Goal: Task Accomplishment & Management: Manage account settings

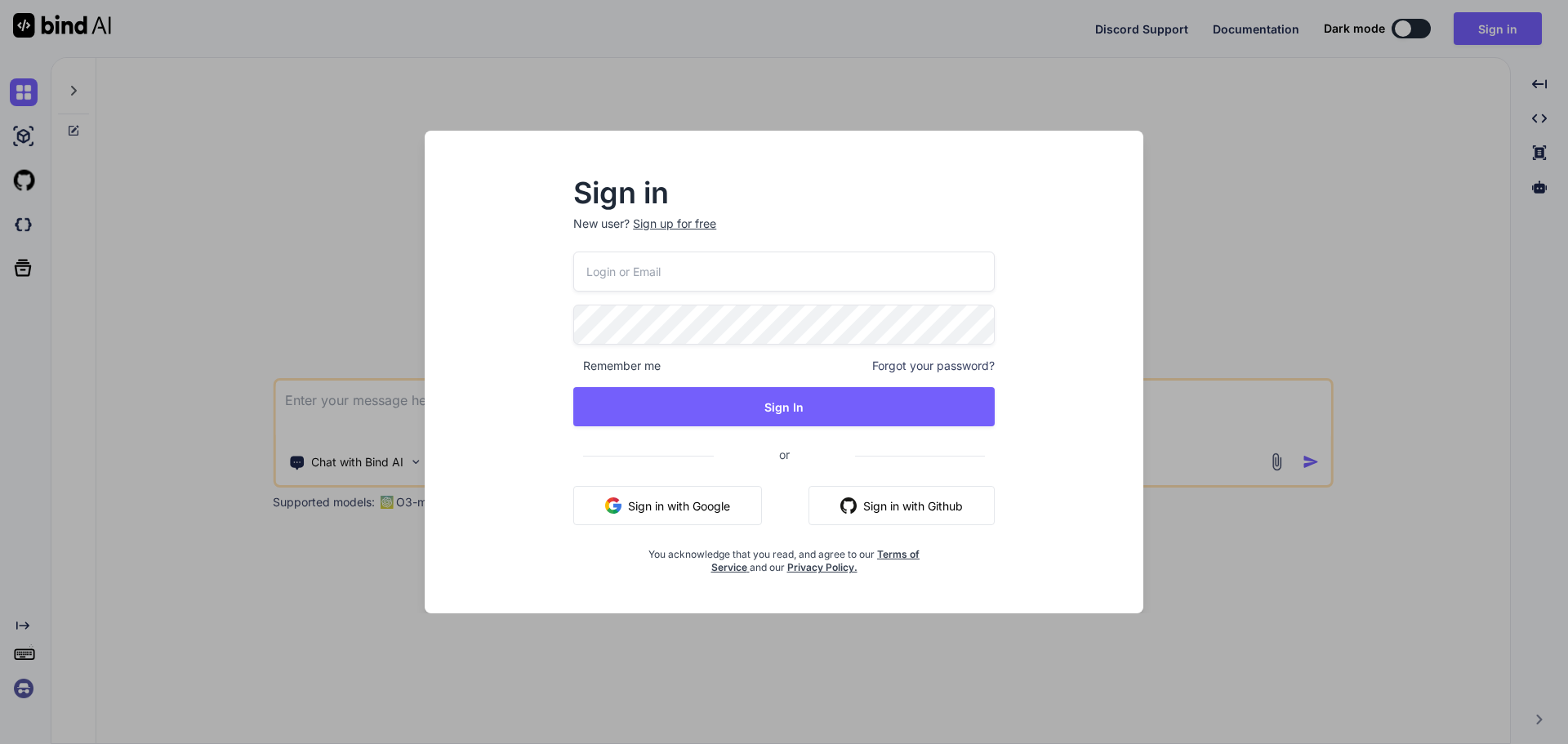
click at [753, 268] on input "email" at bounding box center [784, 271] width 422 height 40
paste input "[EMAIL_ADDRESS][DOMAIN_NAME]"
type input "[EMAIL_ADDRESS][DOMAIN_NAME]"
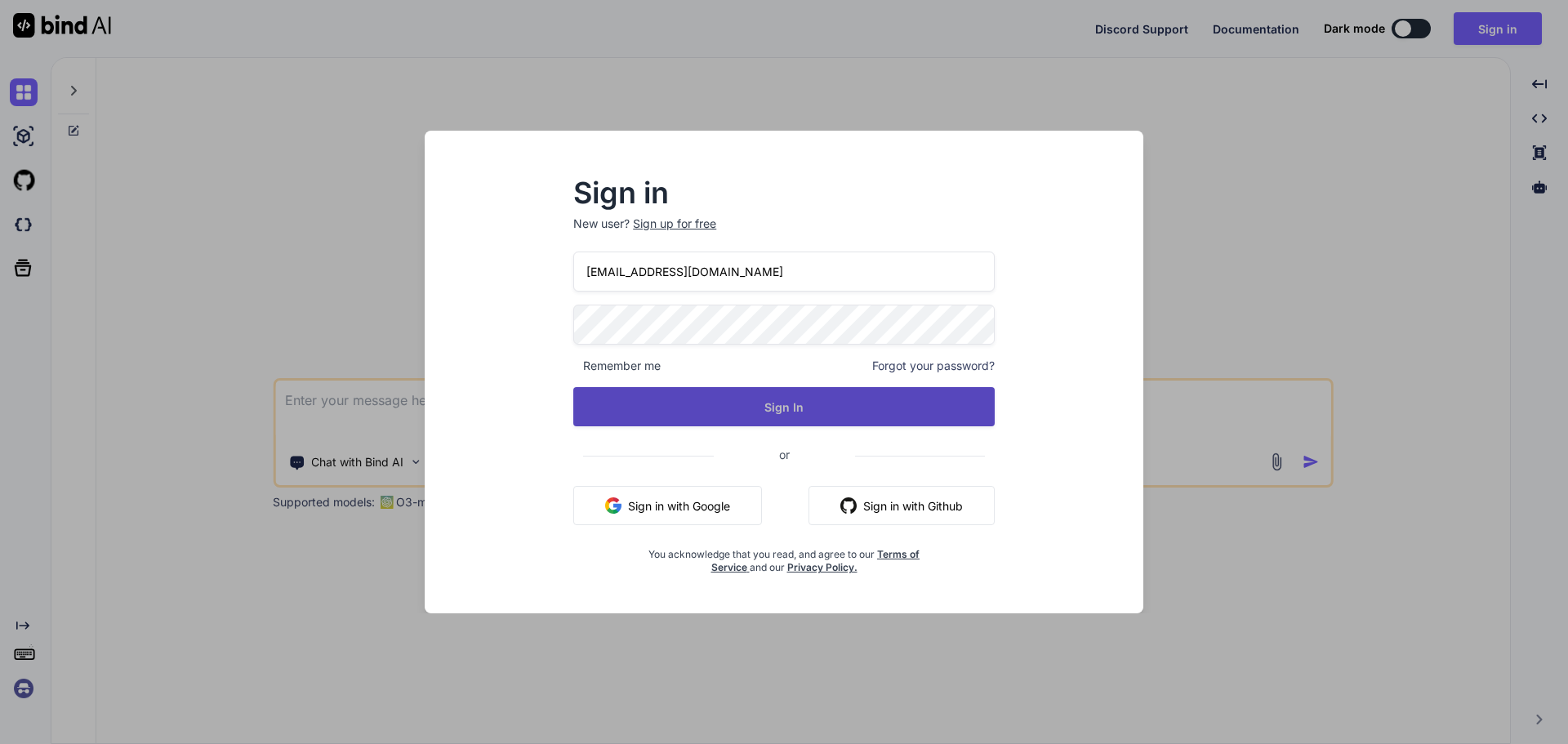
click at [726, 415] on button "Sign In" at bounding box center [784, 406] width 422 height 39
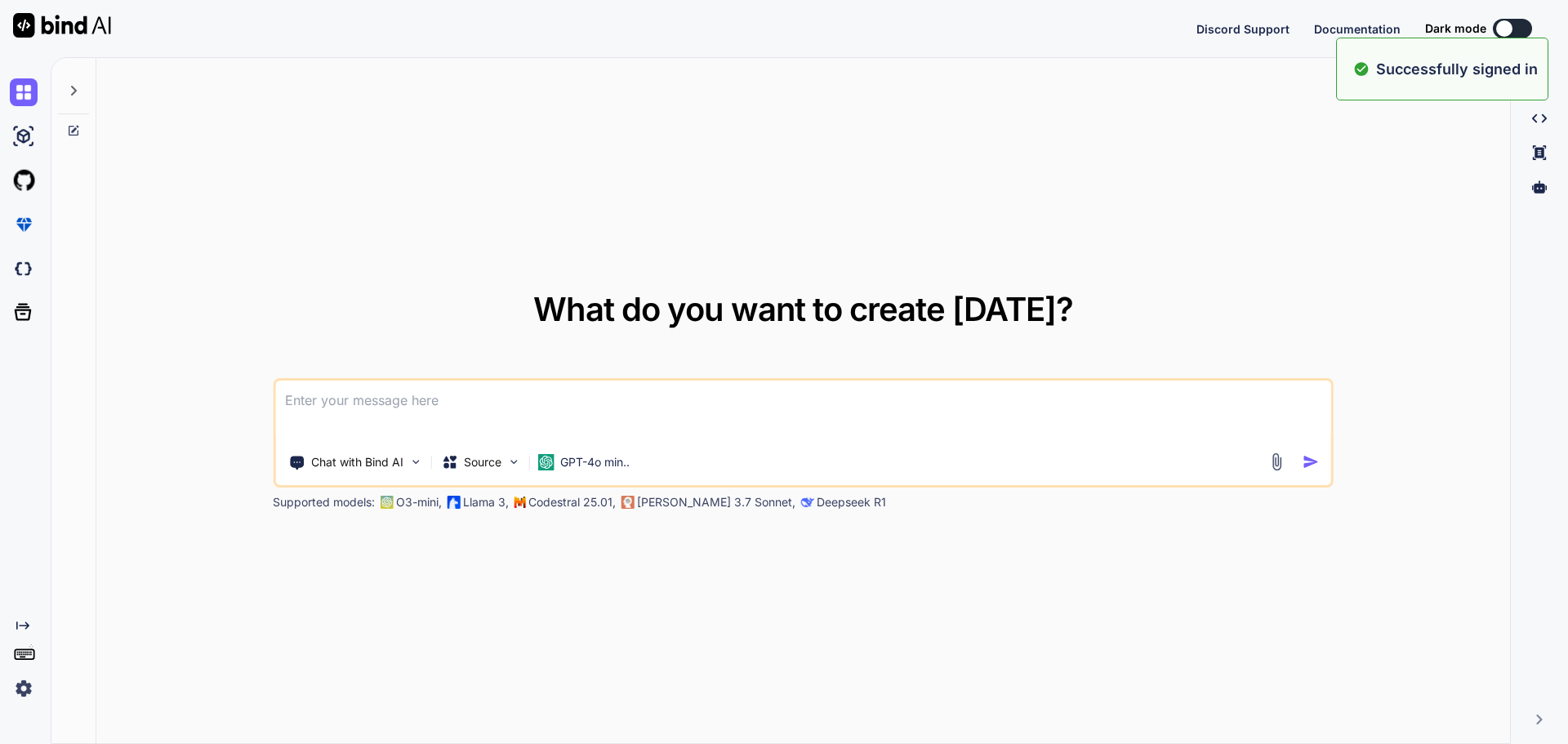
click at [593, 413] on textarea at bounding box center [803, 410] width 1056 height 61
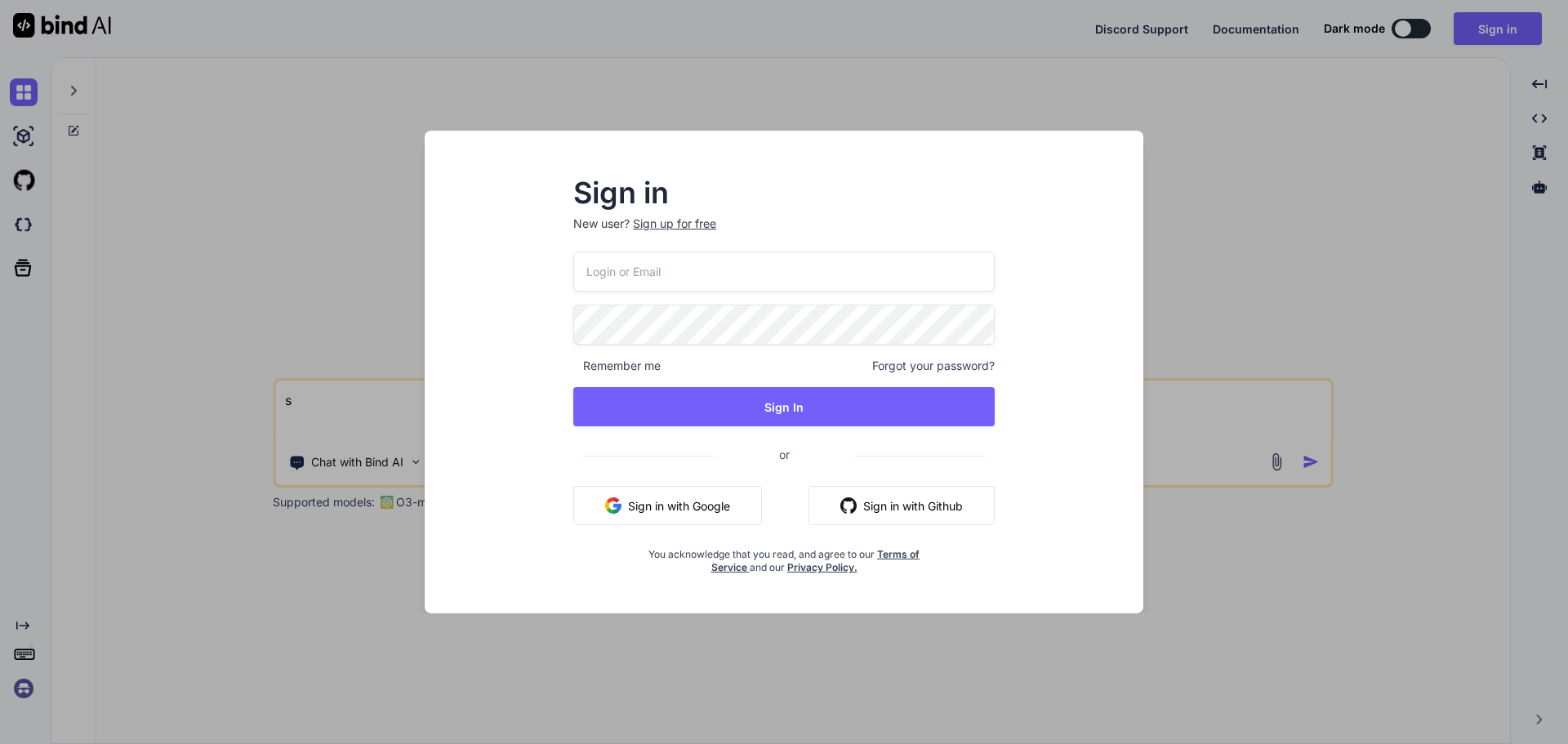
type textarea "s"
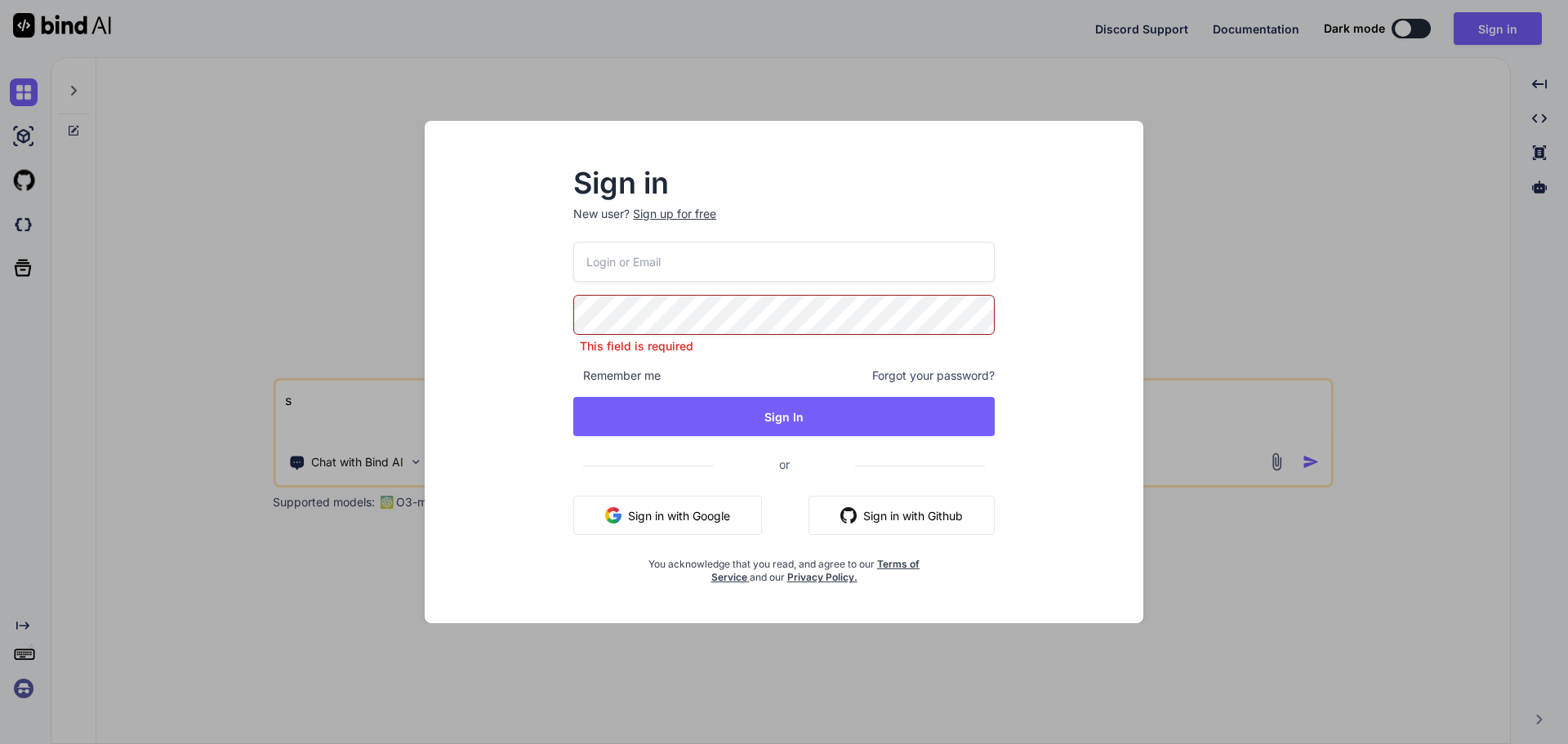
click at [645, 272] on input "email" at bounding box center [784, 262] width 422 height 40
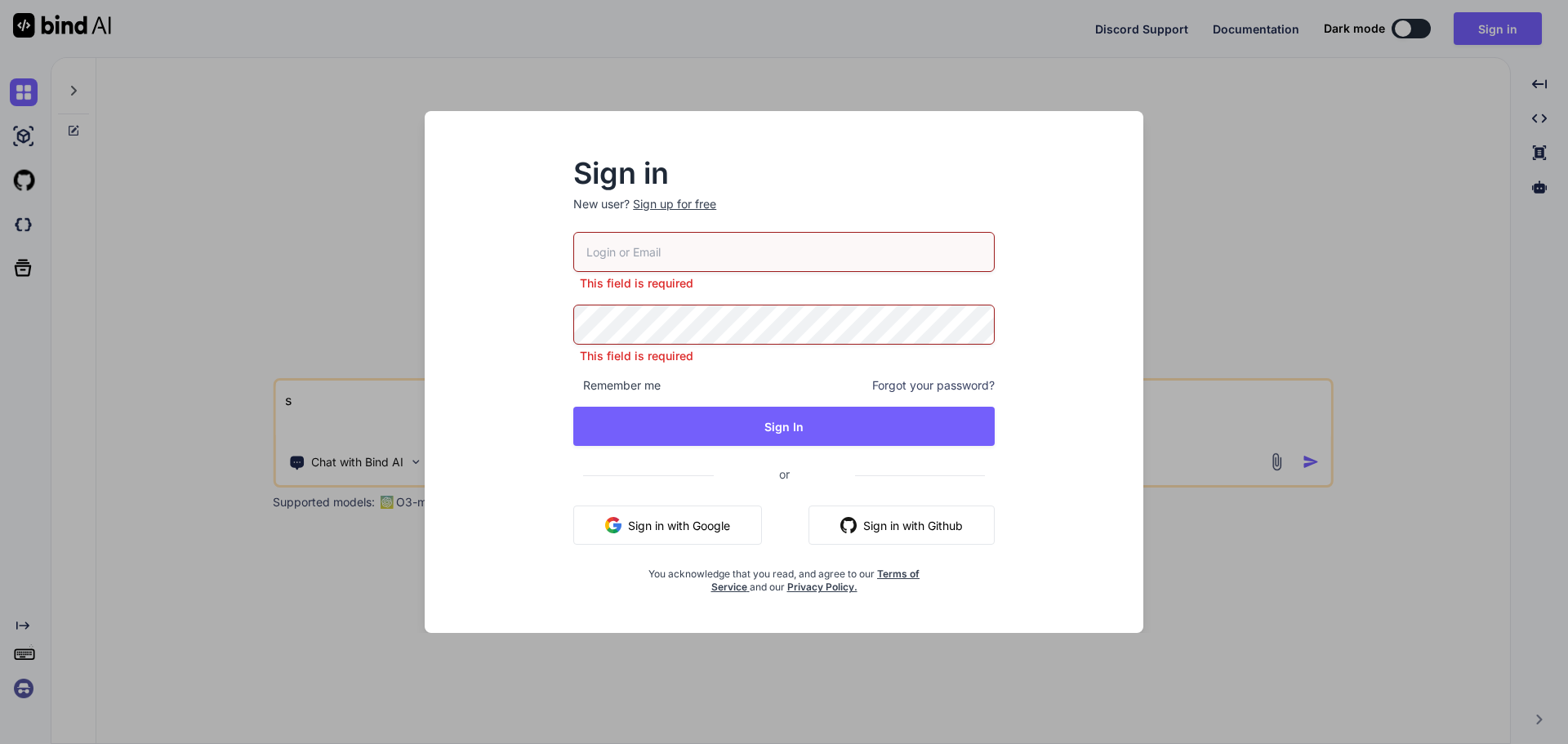
paste input "[EMAIL_ADDRESS][DOMAIN_NAME]"
type input "[EMAIL_ADDRESS][DOMAIN_NAME]"
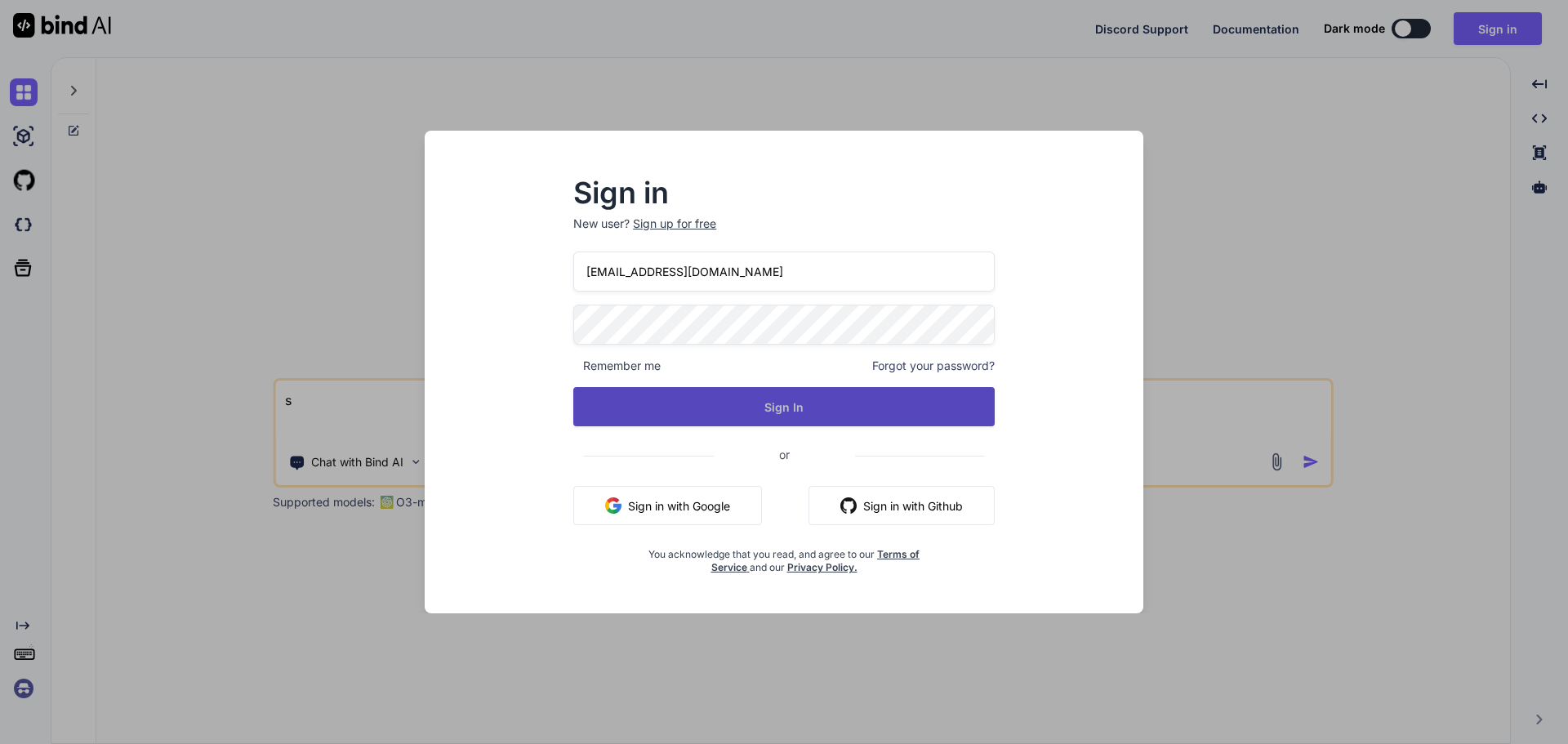
click at [610, 417] on button "Sign In" at bounding box center [784, 406] width 422 height 39
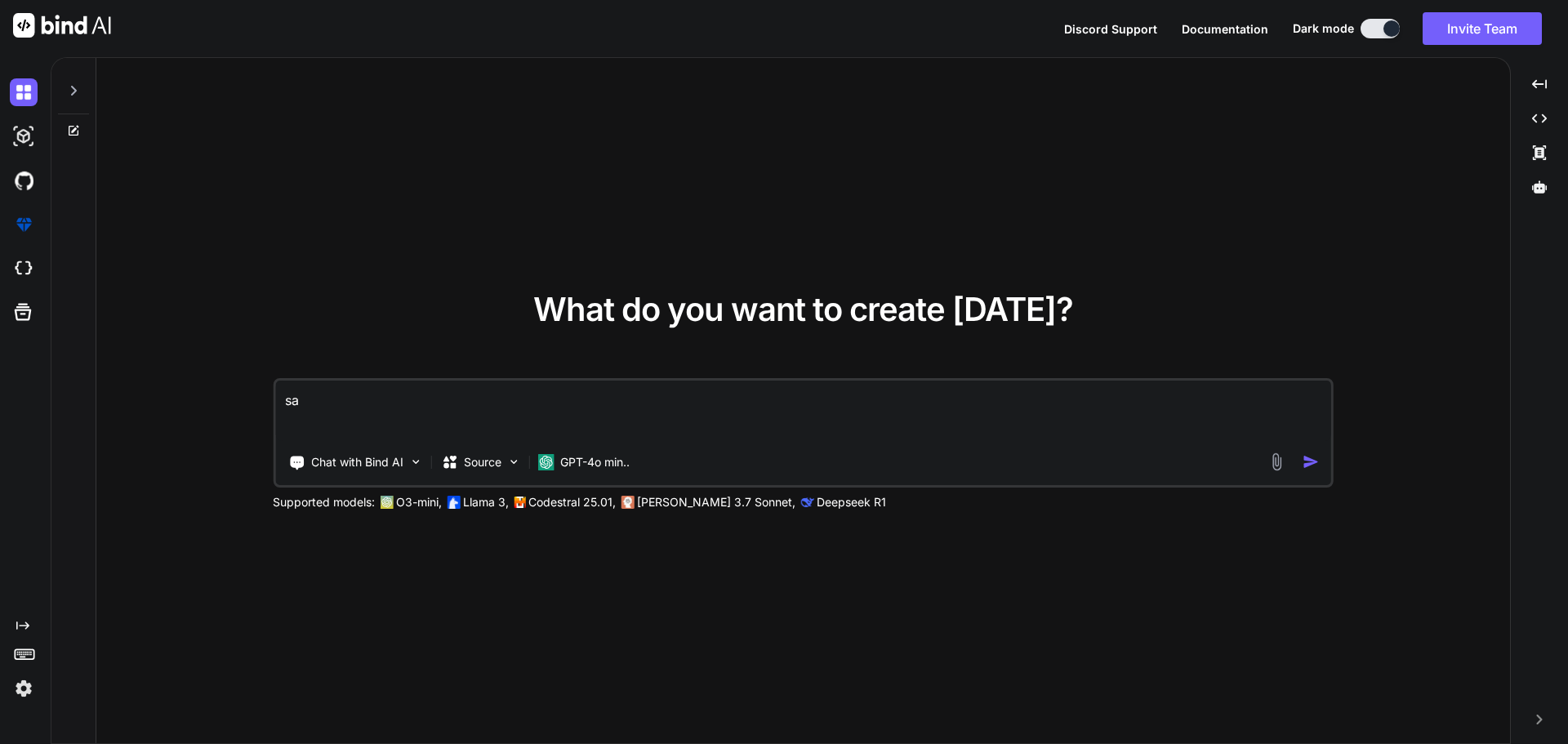
type textarea "s"
